Goal: Complete application form: Complete application form

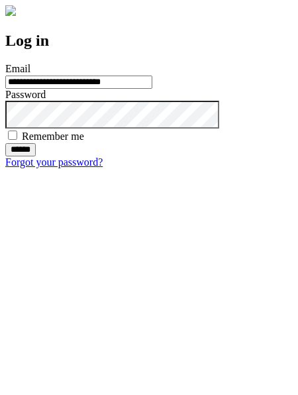
type input "**********"
click at [36, 156] on input "******" at bounding box center [20, 149] width 31 height 13
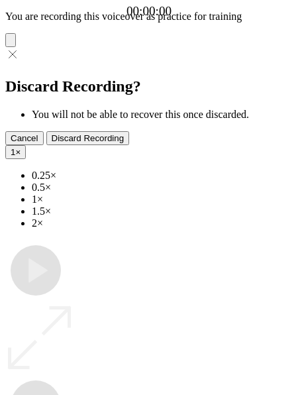
type input "**********"
